Goal: Find specific page/section

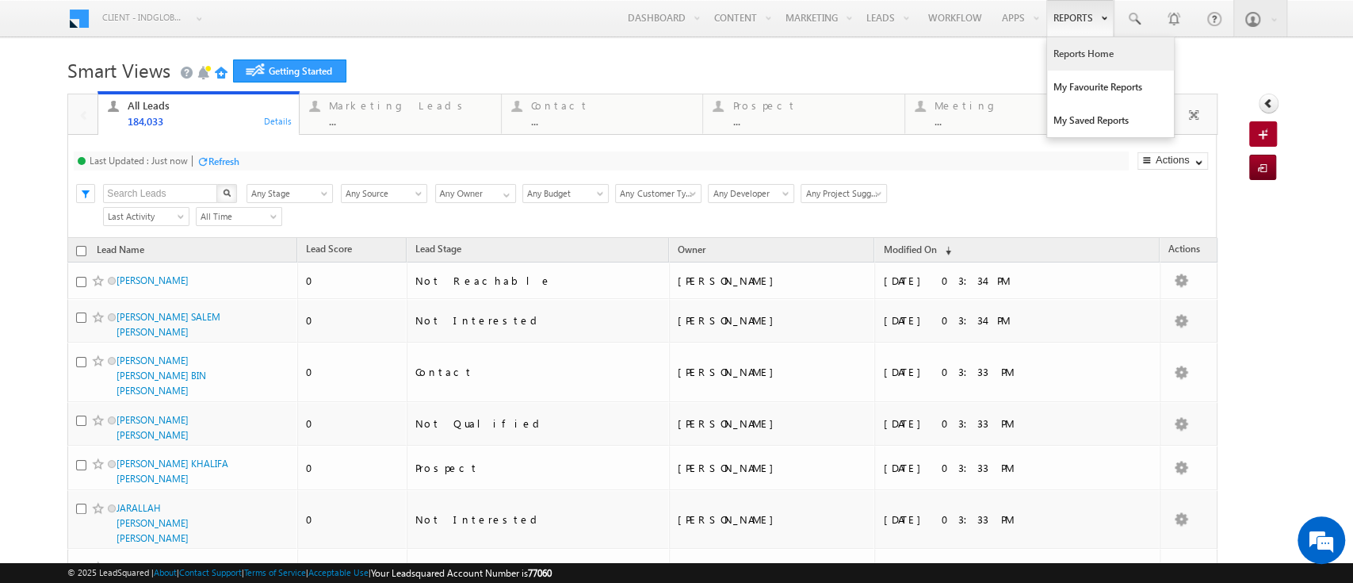
click at [1057, 48] on link "Reports Home" at bounding box center [1110, 53] width 127 height 33
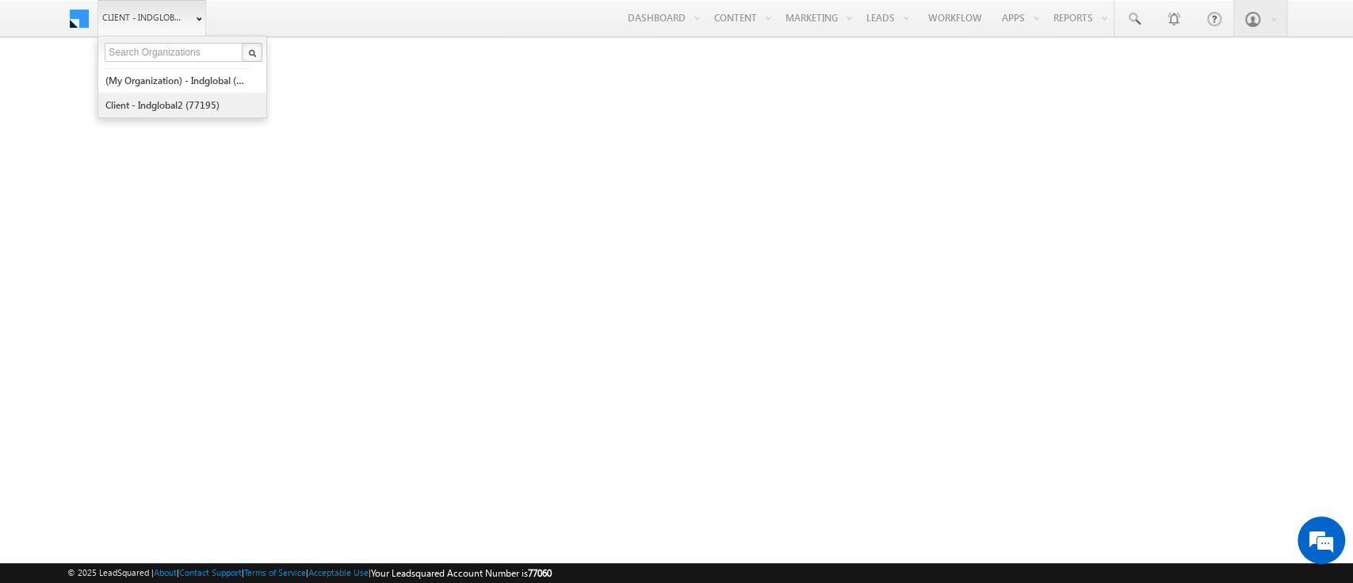
click at [184, 105] on link "Client - indglobal2 (77195)" at bounding box center [177, 105] width 145 height 25
